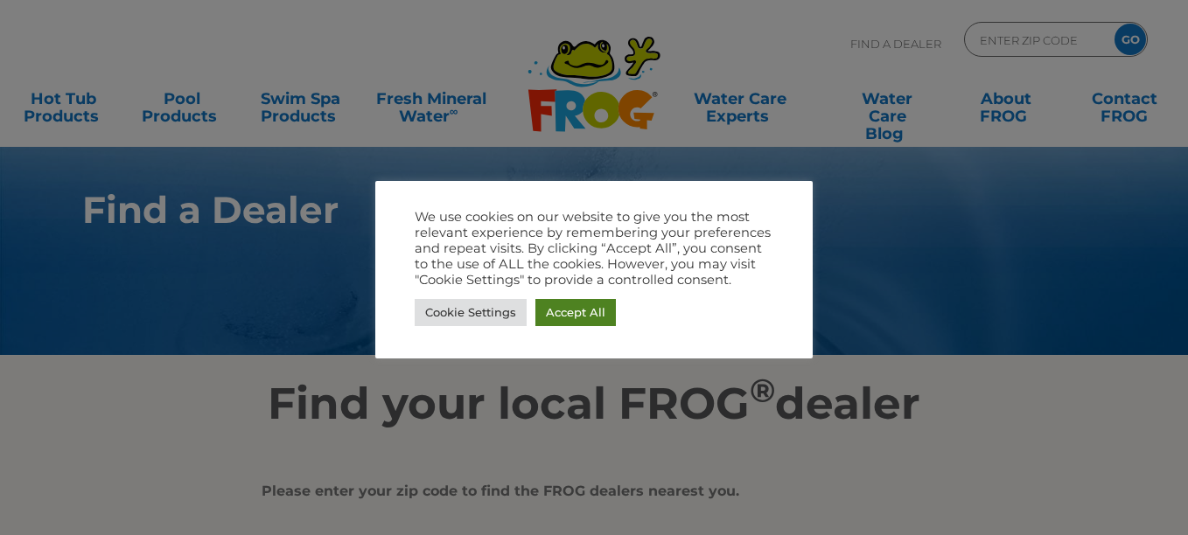
click at [543, 325] on link "Accept All" at bounding box center [575, 312] width 80 height 27
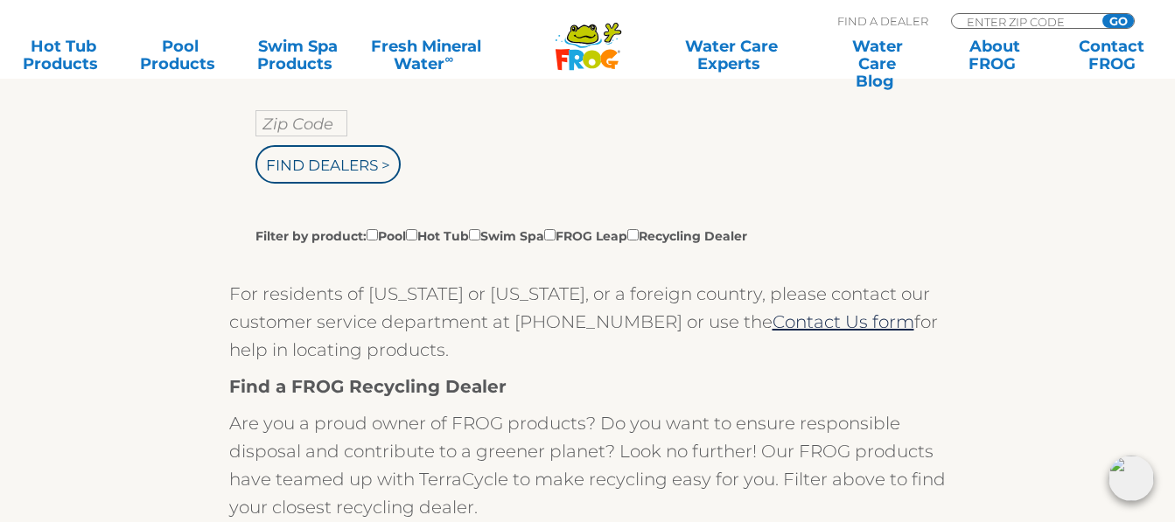
scroll to position [437, 0]
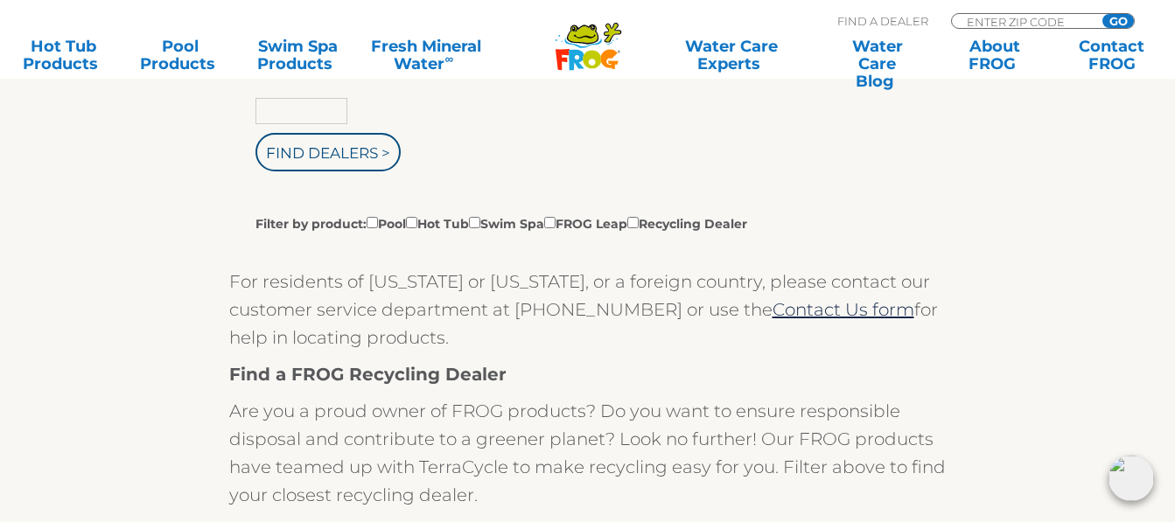
click at [311, 113] on input "text" at bounding box center [301, 111] width 92 height 26
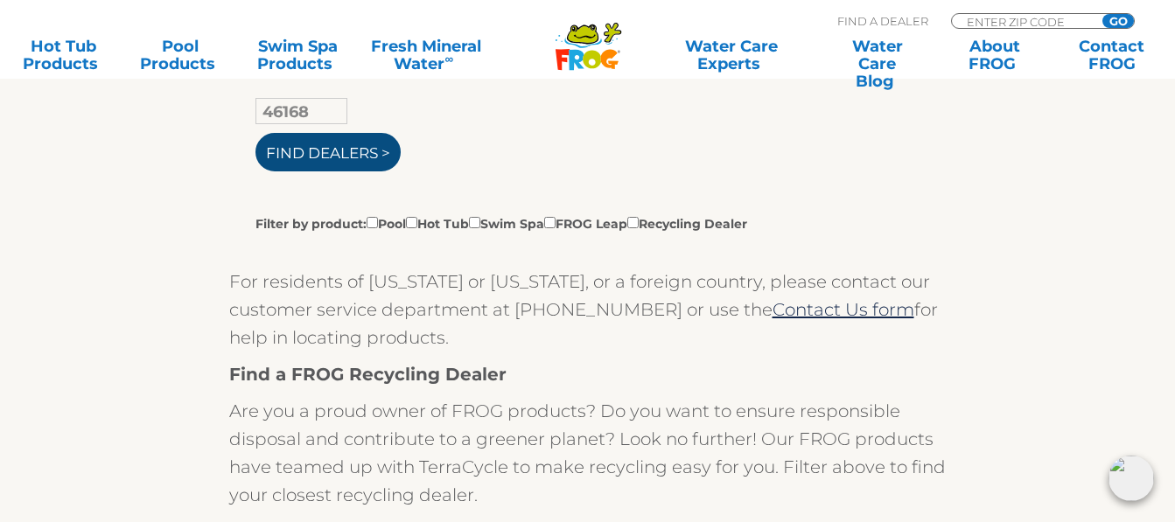
type input "46168"
click at [330, 144] on input "Find Dealers >" at bounding box center [327, 152] width 145 height 38
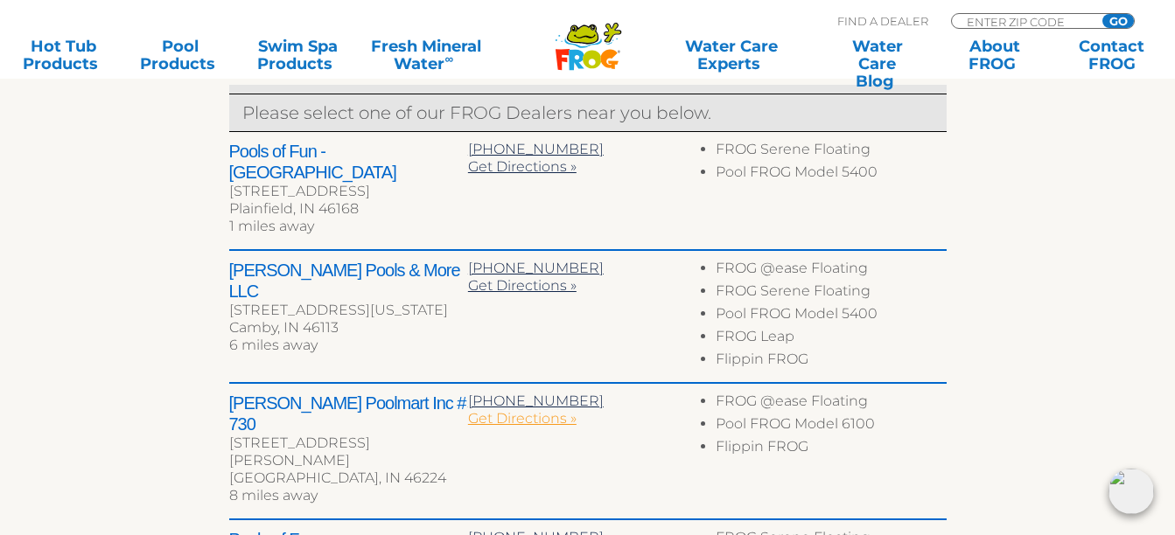
scroll to position [700, 0]
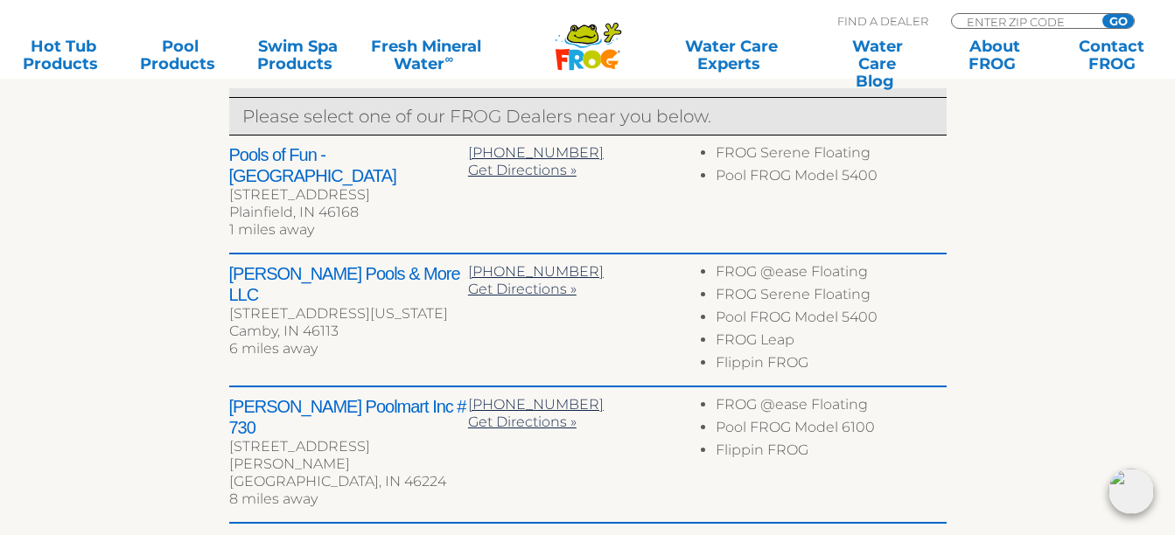
click at [355, 263] on h2 "[PERSON_NAME] Pools & More LLC" at bounding box center [348, 284] width 239 height 42
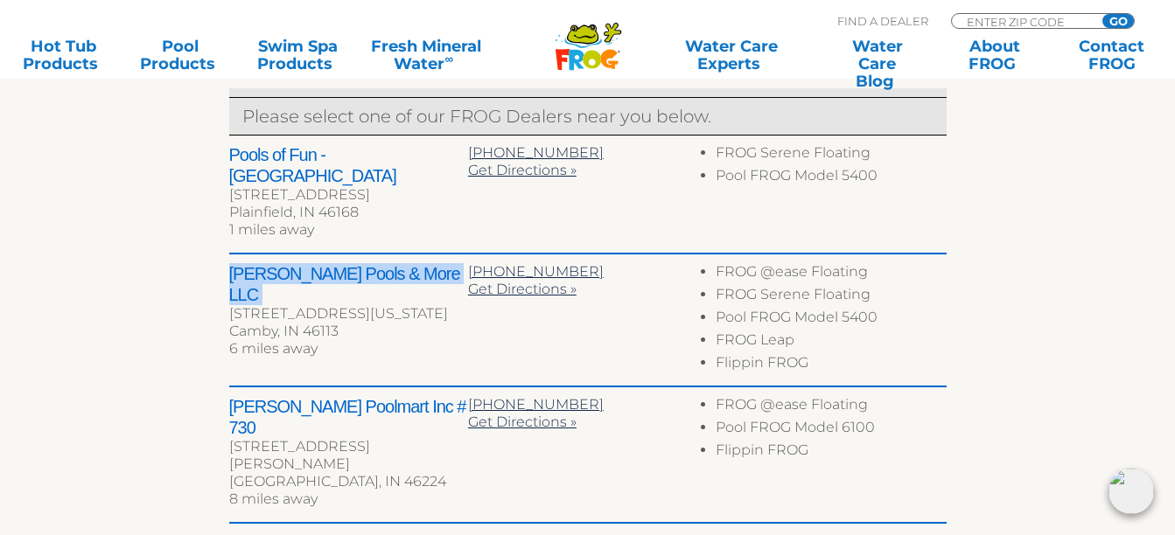
click at [355, 263] on h2 "[PERSON_NAME] Pools & More LLC" at bounding box center [348, 284] width 239 height 42
click at [291, 263] on h2 "[PERSON_NAME] Pools & More LLC" at bounding box center [348, 284] width 239 height 42
drag, startPoint x: 229, startPoint y: 253, endPoint x: 385, endPoint y: 258, distance: 155.8
click at [385, 263] on h2 "[PERSON_NAME] Pools & More LLC" at bounding box center [348, 284] width 239 height 42
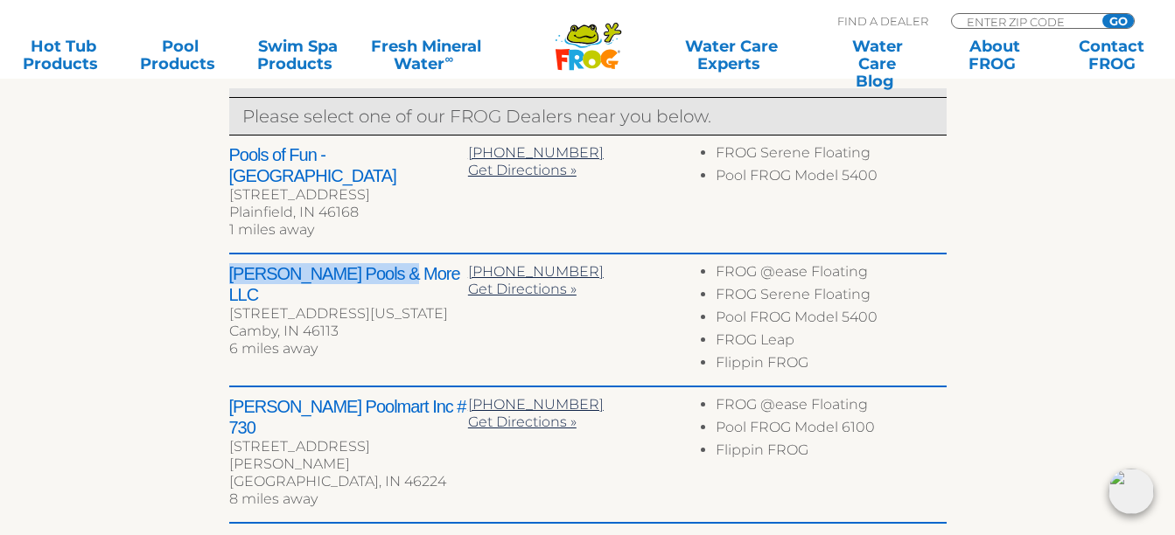
drag, startPoint x: 385, startPoint y: 258, endPoint x: 376, endPoint y: 244, distance: 16.5
drag, startPoint x: 376, startPoint y: 244, endPoint x: 369, endPoint y: 253, distance: 11.2
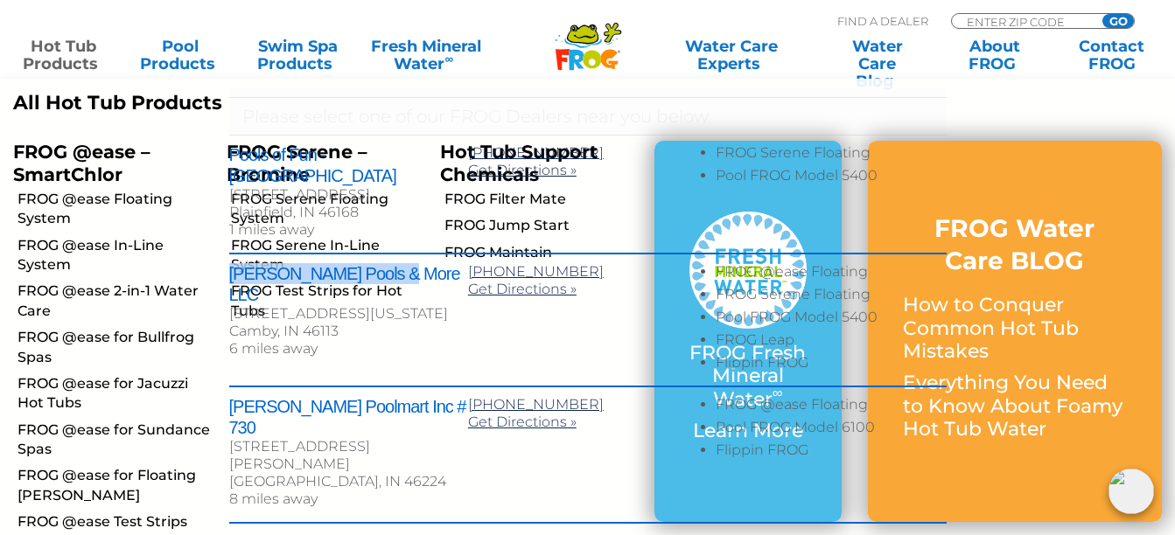
click at [61, 58] on link "Hot Tub Products" at bounding box center [62, 55] width 91 height 35
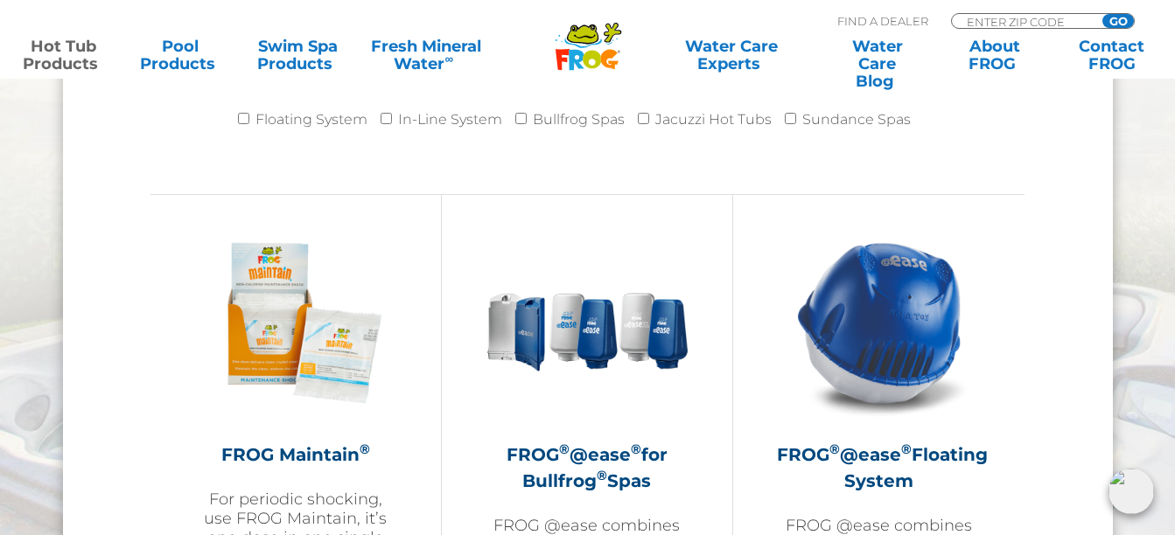
scroll to position [1837, 0]
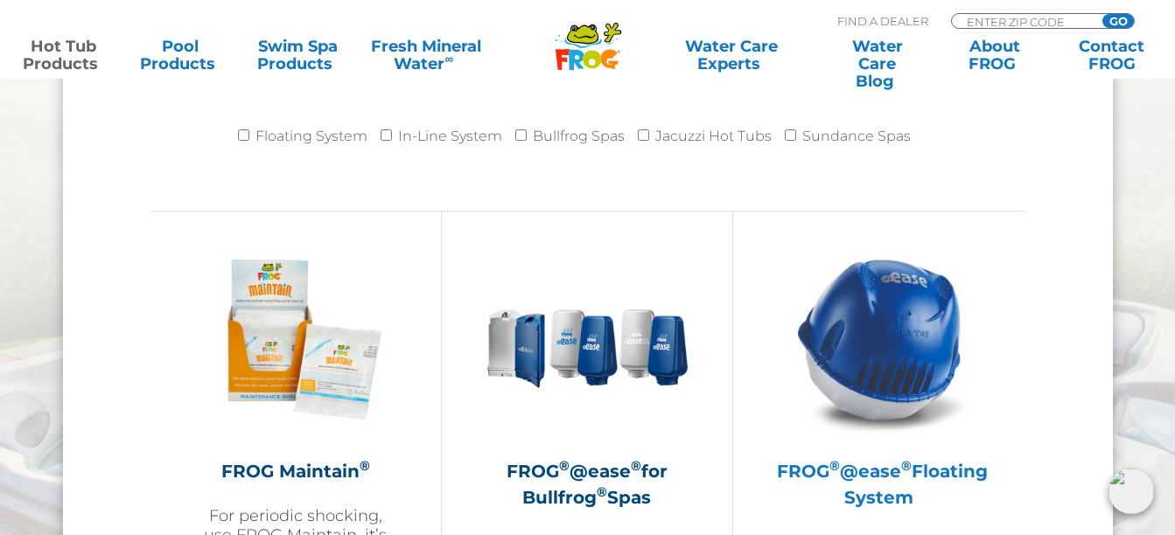
click at [891, 322] on img at bounding box center [879, 339] width 203 height 203
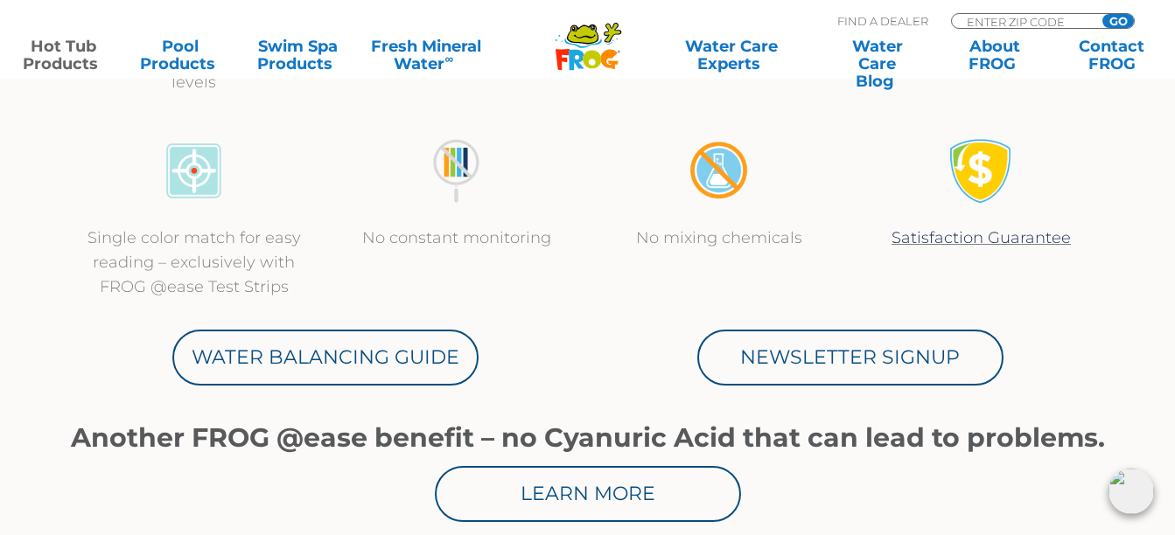
scroll to position [787, 0]
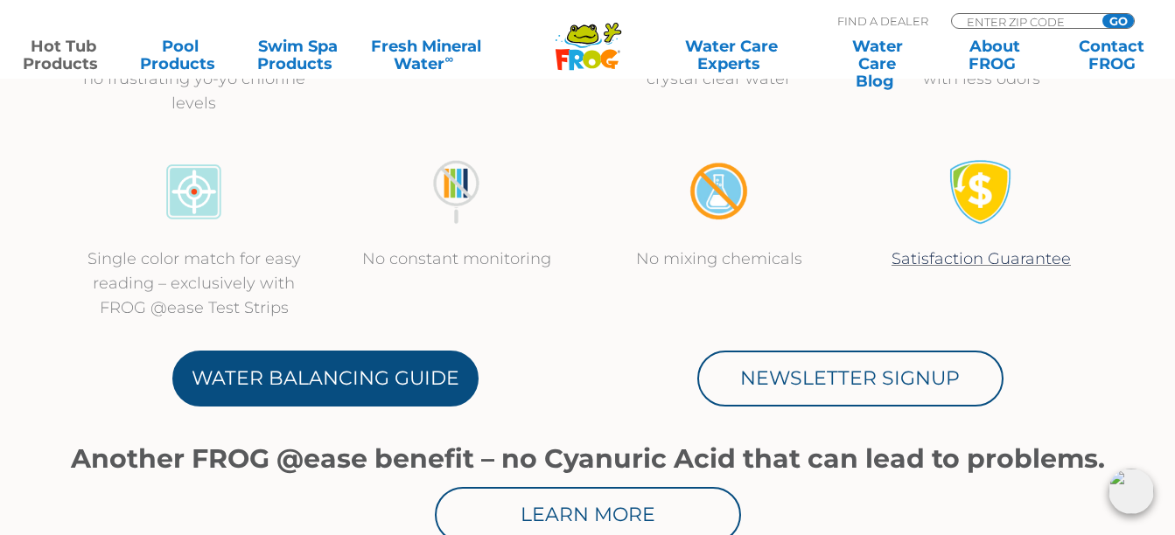
click at [368, 370] on link "Water Balancing Guide" at bounding box center [325, 379] width 306 height 56
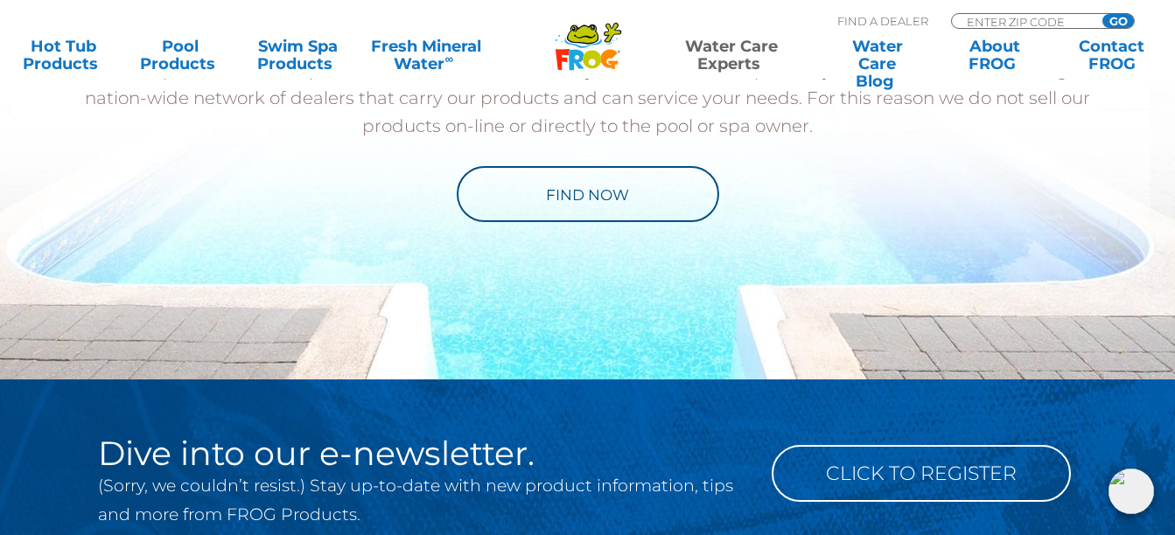
scroll to position [2100, 0]
